Goal: Task Accomplishment & Management: Complete application form

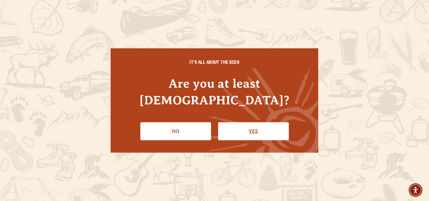
click at [259, 123] on link "Yes" at bounding box center [253, 131] width 71 height 18
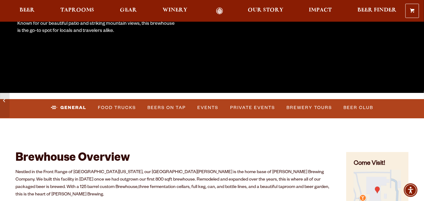
scroll to position [153, 0]
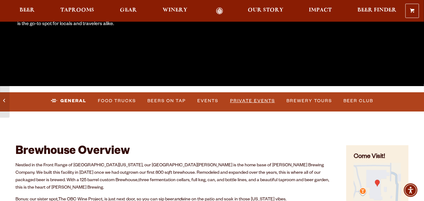
click at [241, 100] on link "Private Events" at bounding box center [253, 101] width 50 height 14
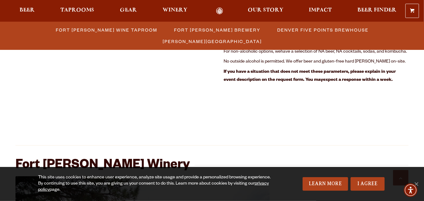
scroll to position [960, 0]
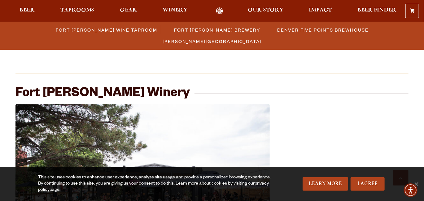
drag, startPoint x: 428, startPoint y: 38, endPoint x: 423, endPoint y: 104, distance: 66.2
click at [423, 104] on html "0 Shopping Cart No products in the cart. Beer Taprooms Gear Winery Our Story Im…" at bounding box center [212, 102] width 424 height 2124
click at [362, 180] on link "I Agree" at bounding box center [368, 184] width 34 height 14
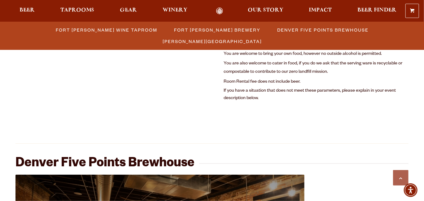
scroll to position [484, 0]
